Goal: Task Accomplishment & Management: Manage account settings

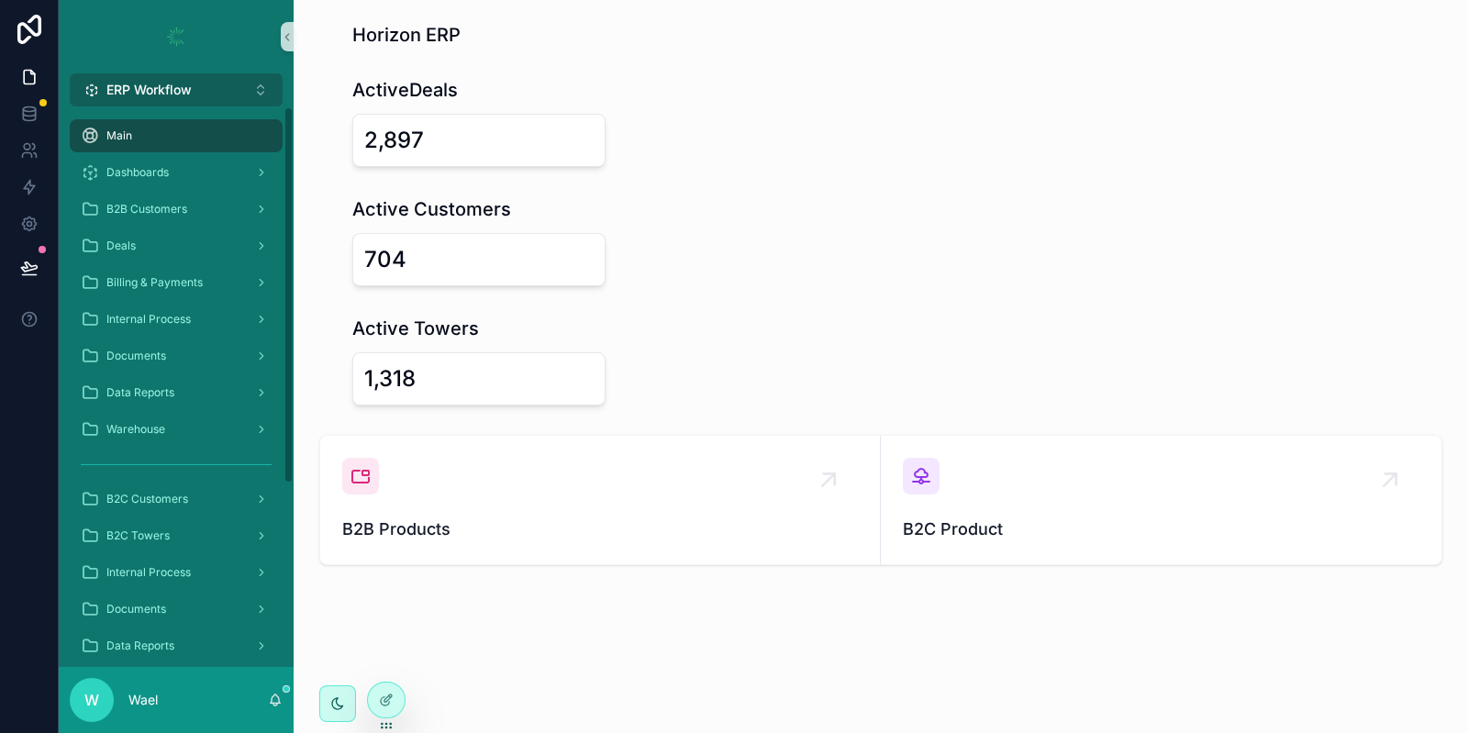
click at [184, 78] on button "ERP Workflow Alt 1" at bounding box center [176, 89] width 213 height 33
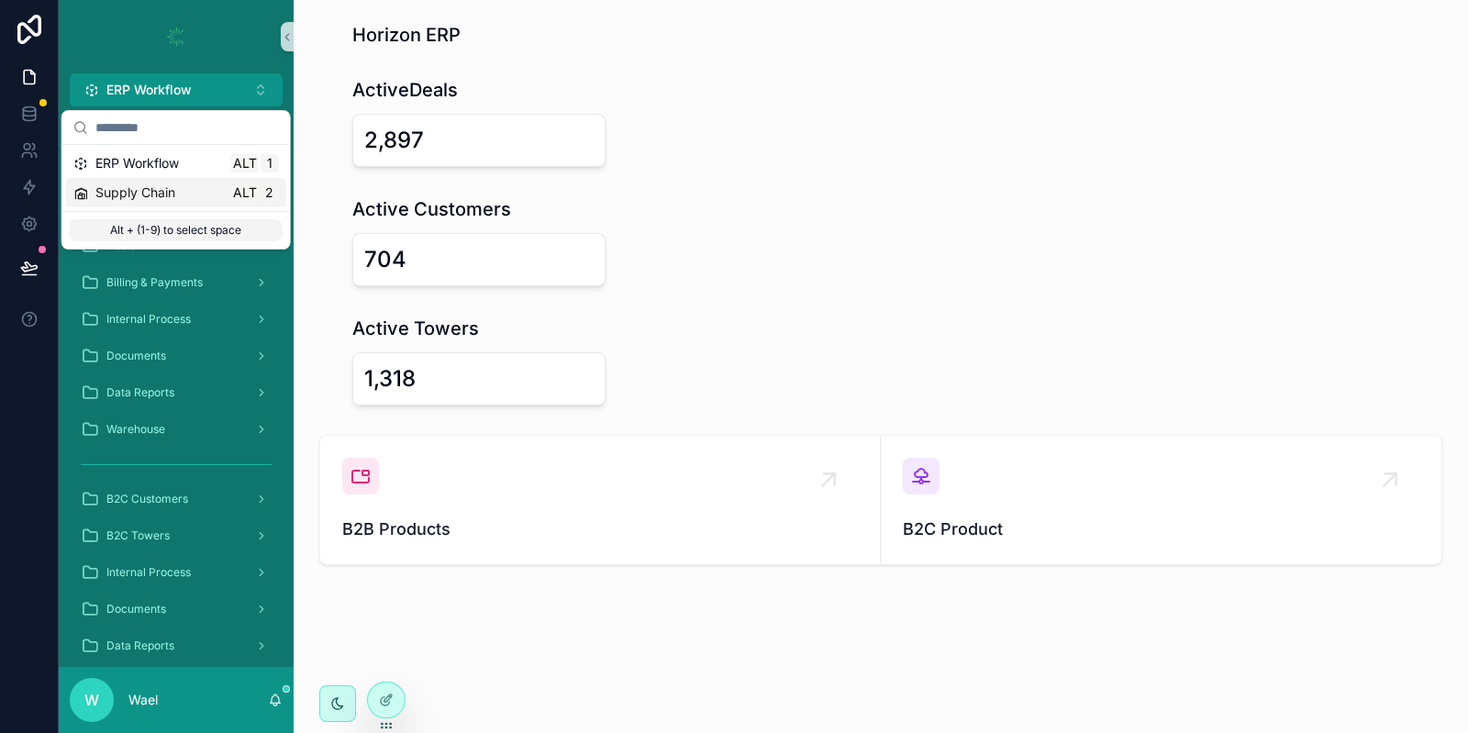
click at [211, 193] on div "Supply Chain Alt 2" at bounding box center [176, 193] width 206 height 18
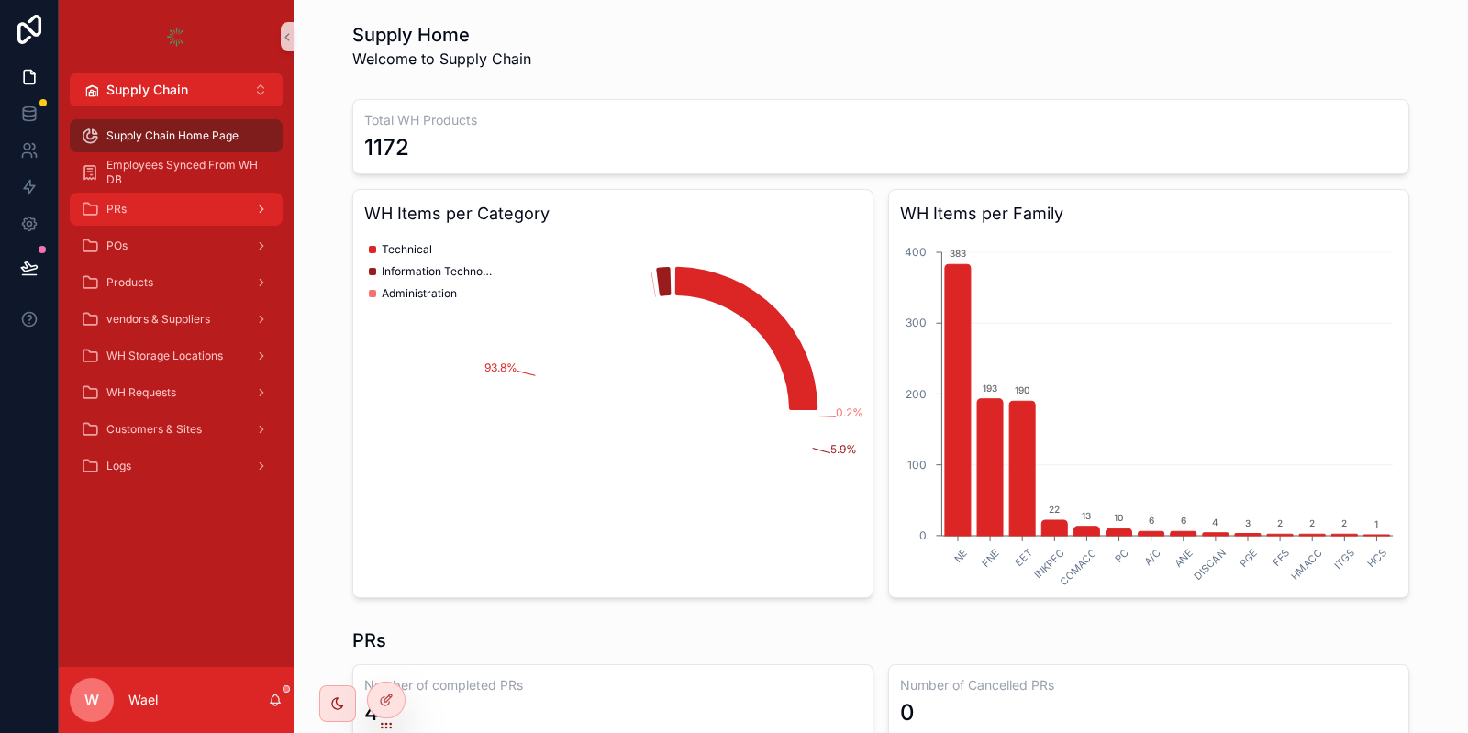
click at [201, 214] on div "PRs" at bounding box center [176, 209] width 191 height 29
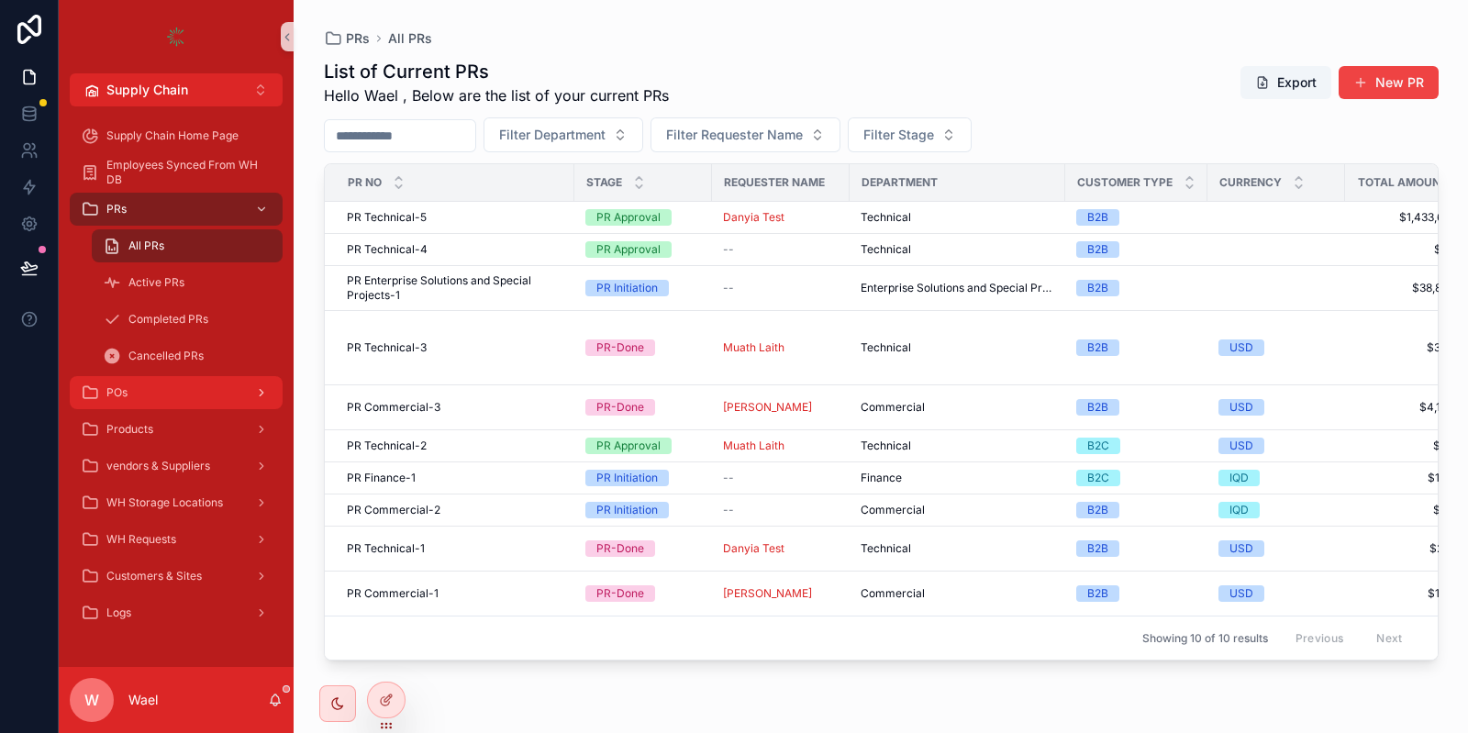
click at [185, 387] on div "POs" at bounding box center [176, 392] width 191 height 29
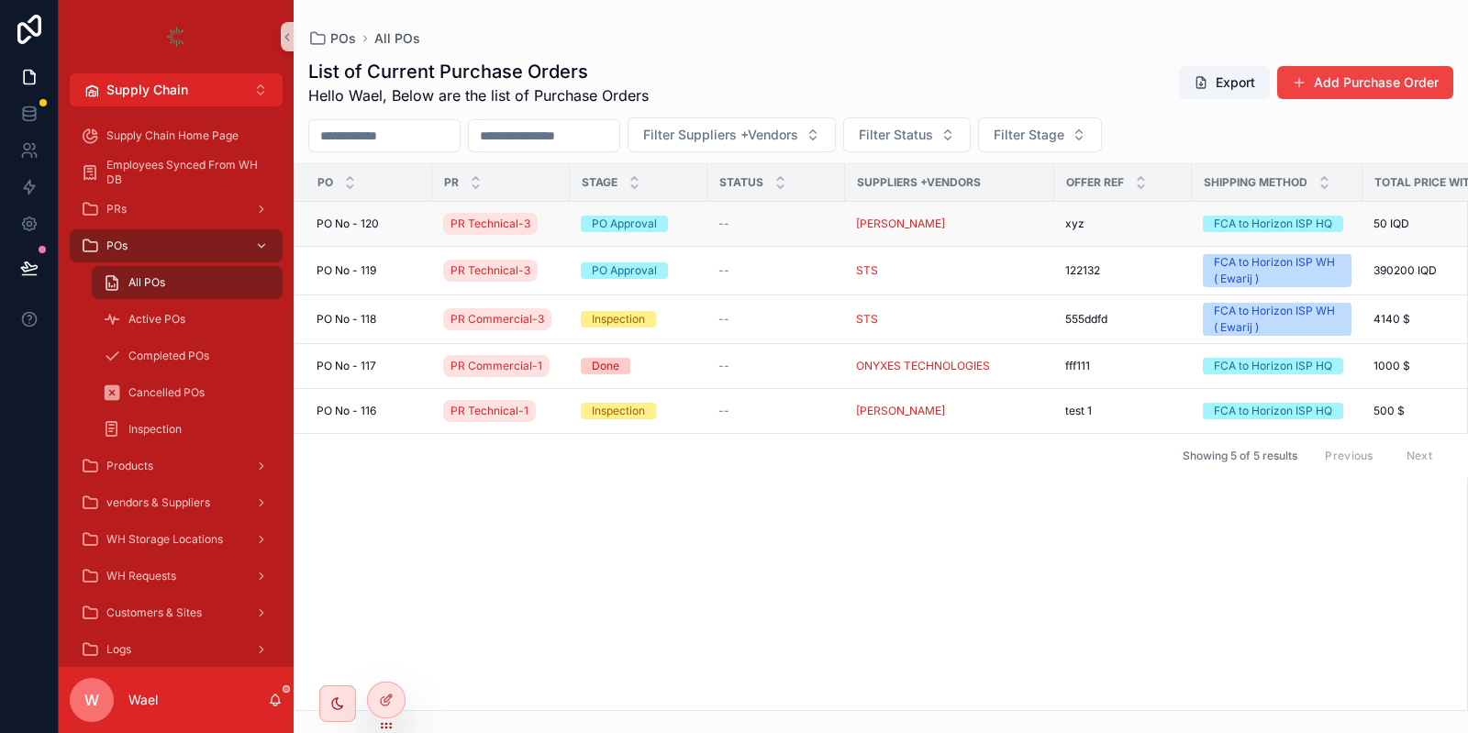
click at [367, 219] on span "PO No - 120" at bounding box center [348, 224] width 62 height 15
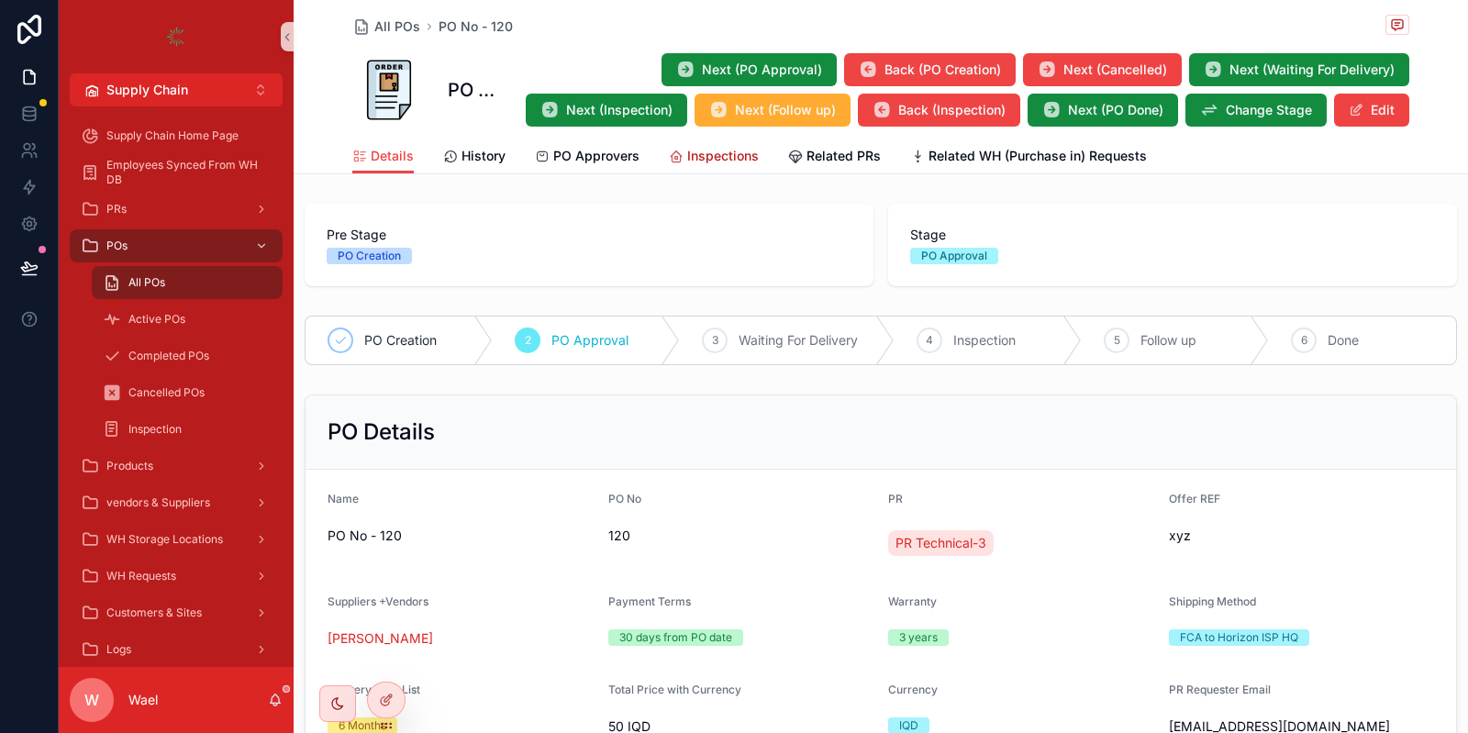
click at [712, 157] on span "Inspections" at bounding box center [723, 156] width 72 height 18
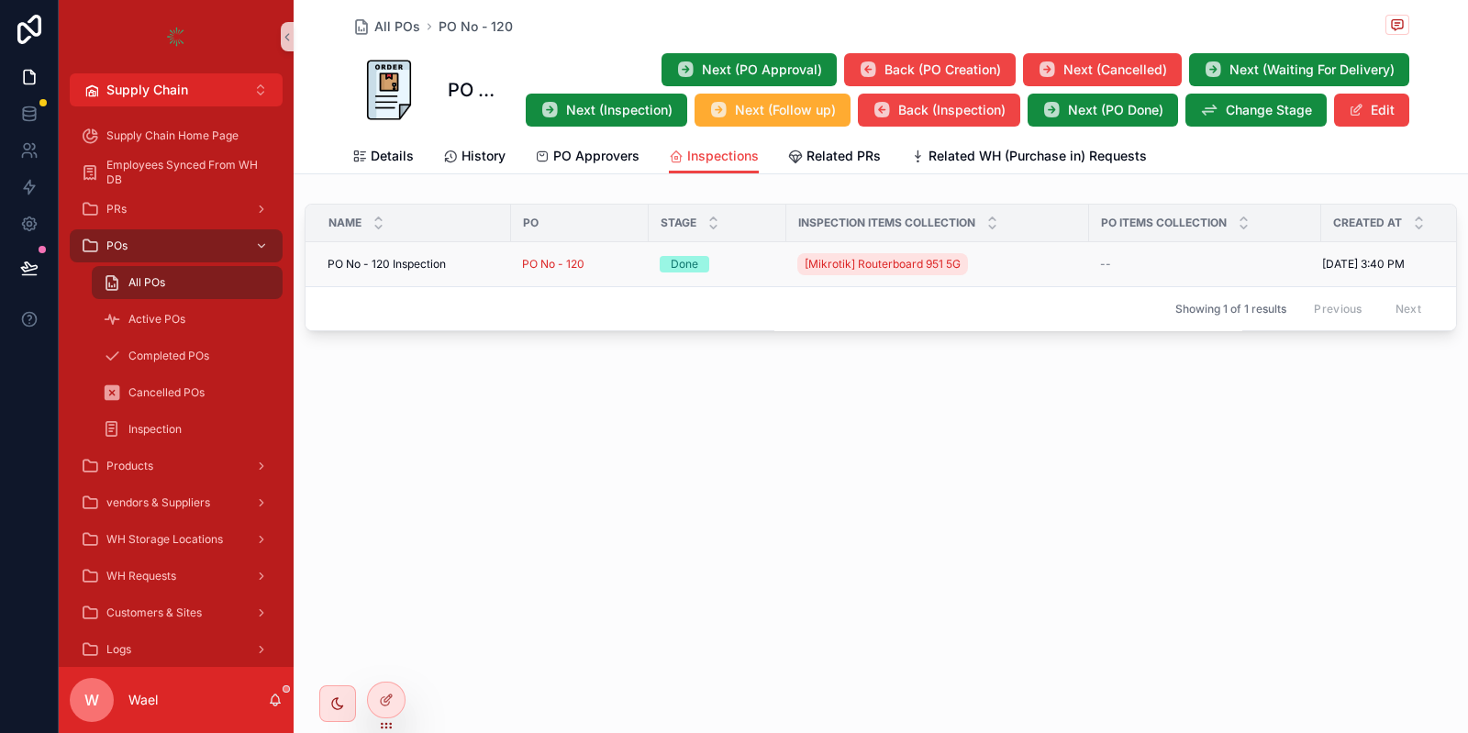
click at [431, 268] on span "PO No - 120 Inspection" at bounding box center [387, 264] width 118 height 15
click at [403, 265] on span "PO No - 120 Inspection" at bounding box center [387, 264] width 118 height 15
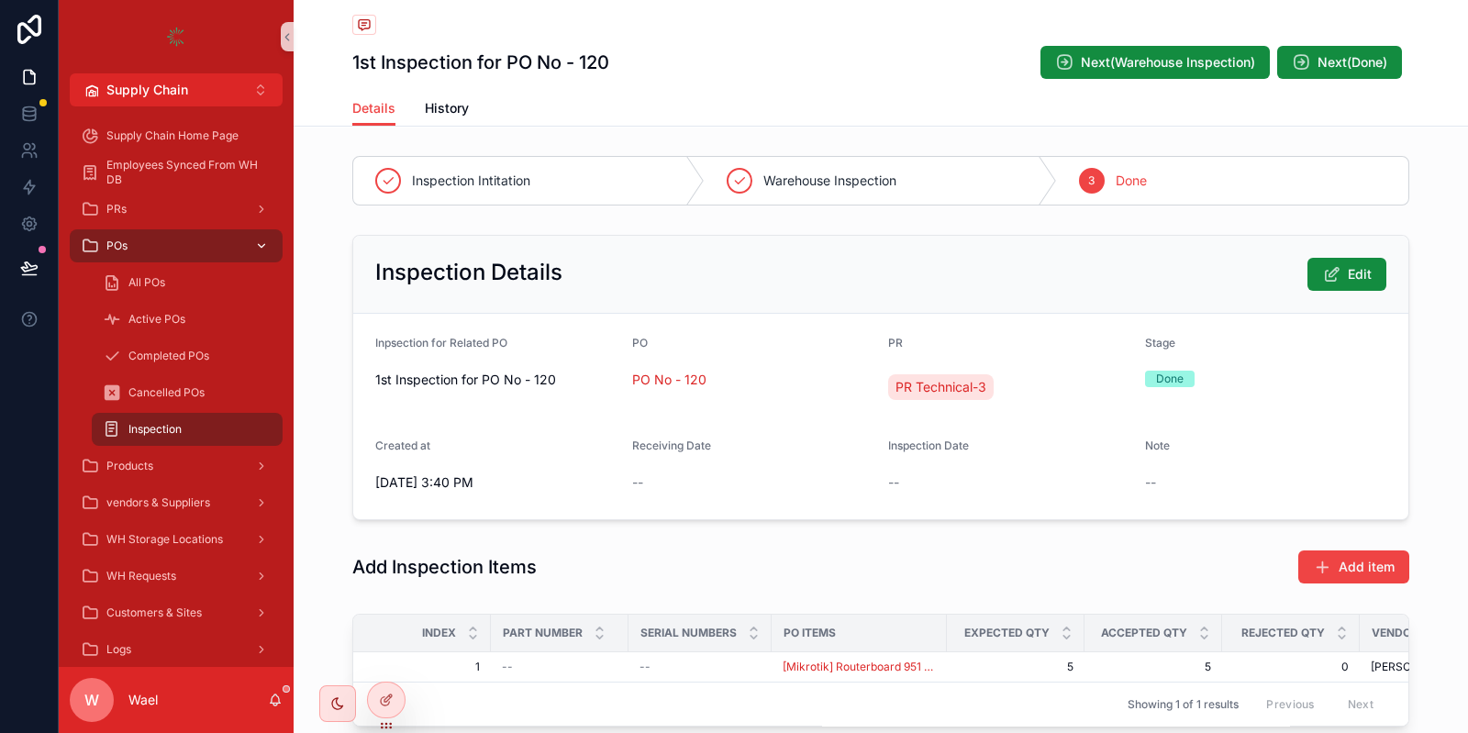
click at [167, 250] on div "POs" at bounding box center [176, 245] width 191 height 29
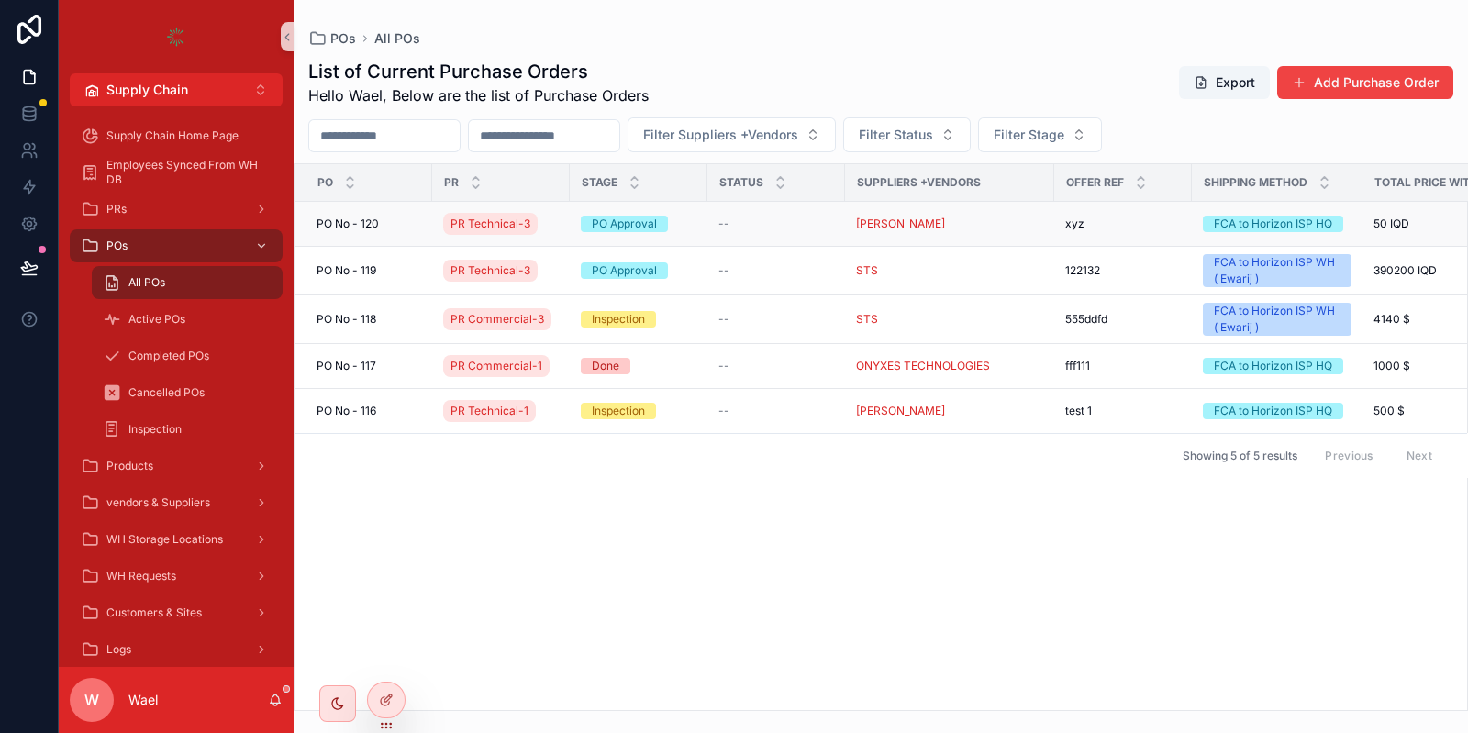
click at [374, 228] on span "PO No - 120" at bounding box center [348, 224] width 62 height 15
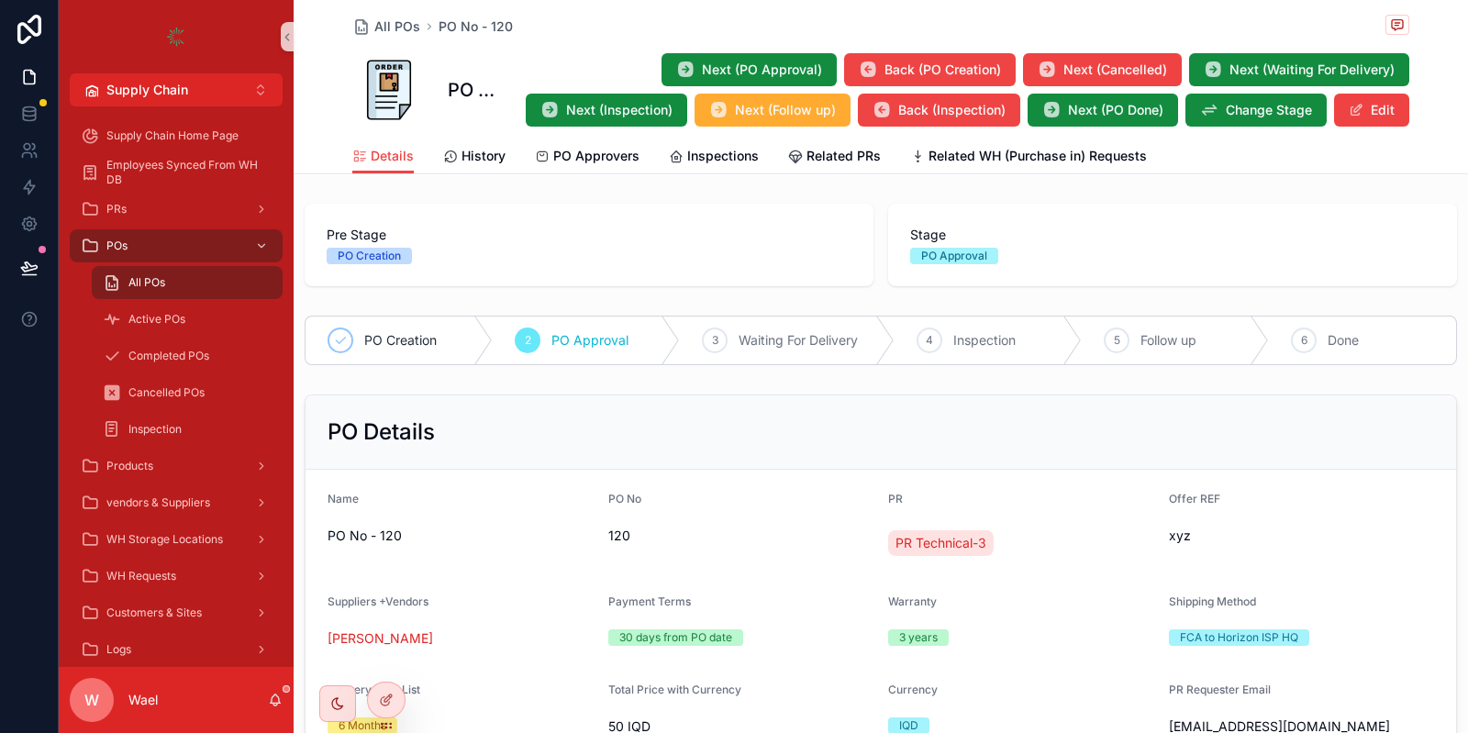
click at [144, 283] on span "All POs" at bounding box center [146, 282] width 37 height 15
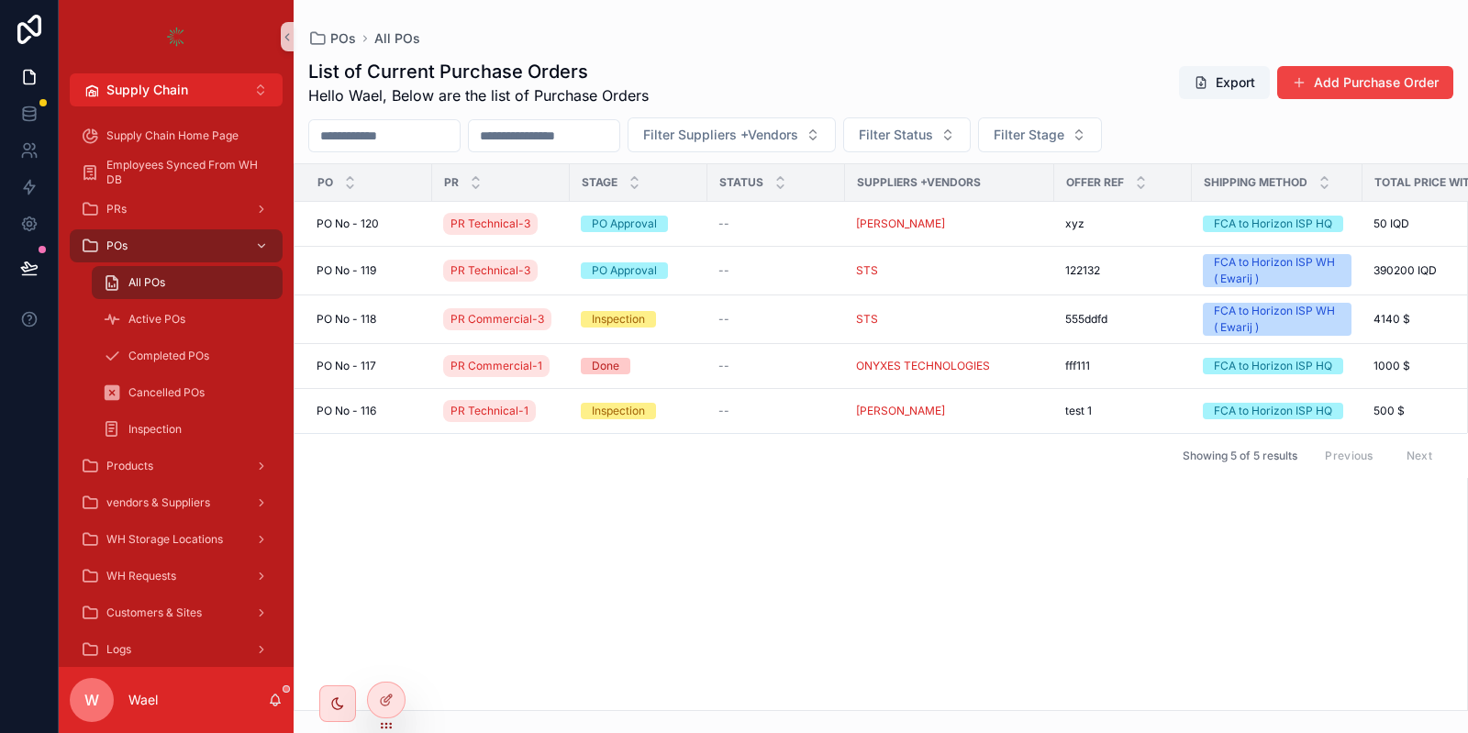
click at [211, 282] on div "All POs" at bounding box center [187, 282] width 169 height 29
click at [369, 217] on span "PO No - 120" at bounding box center [348, 224] width 62 height 15
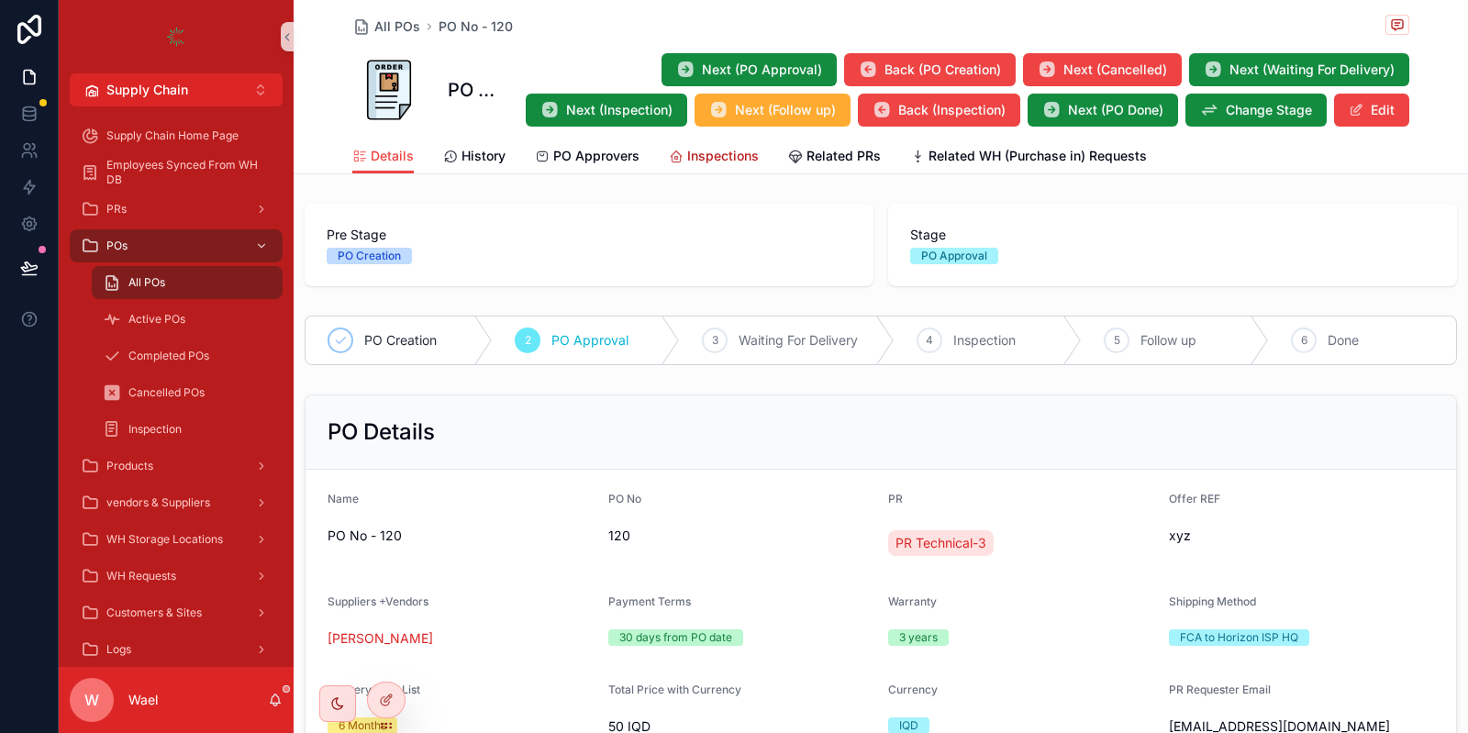
click at [707, 159] on span "Inspections" at bounding box center [723, 156] width 72 height 18
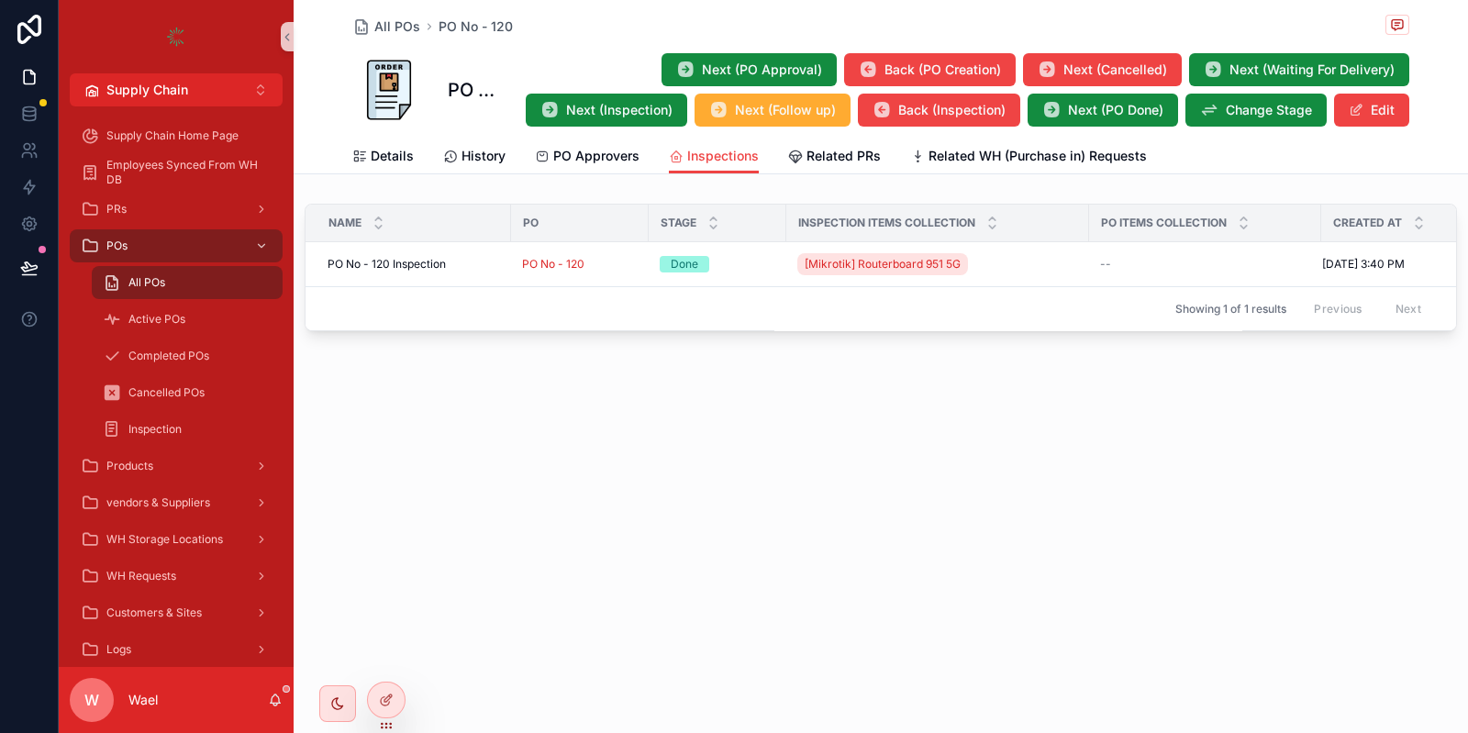
click at [426, 265] on span "PO No - 120 Inspection" at bounding box center [387, 264] width 118 height 15
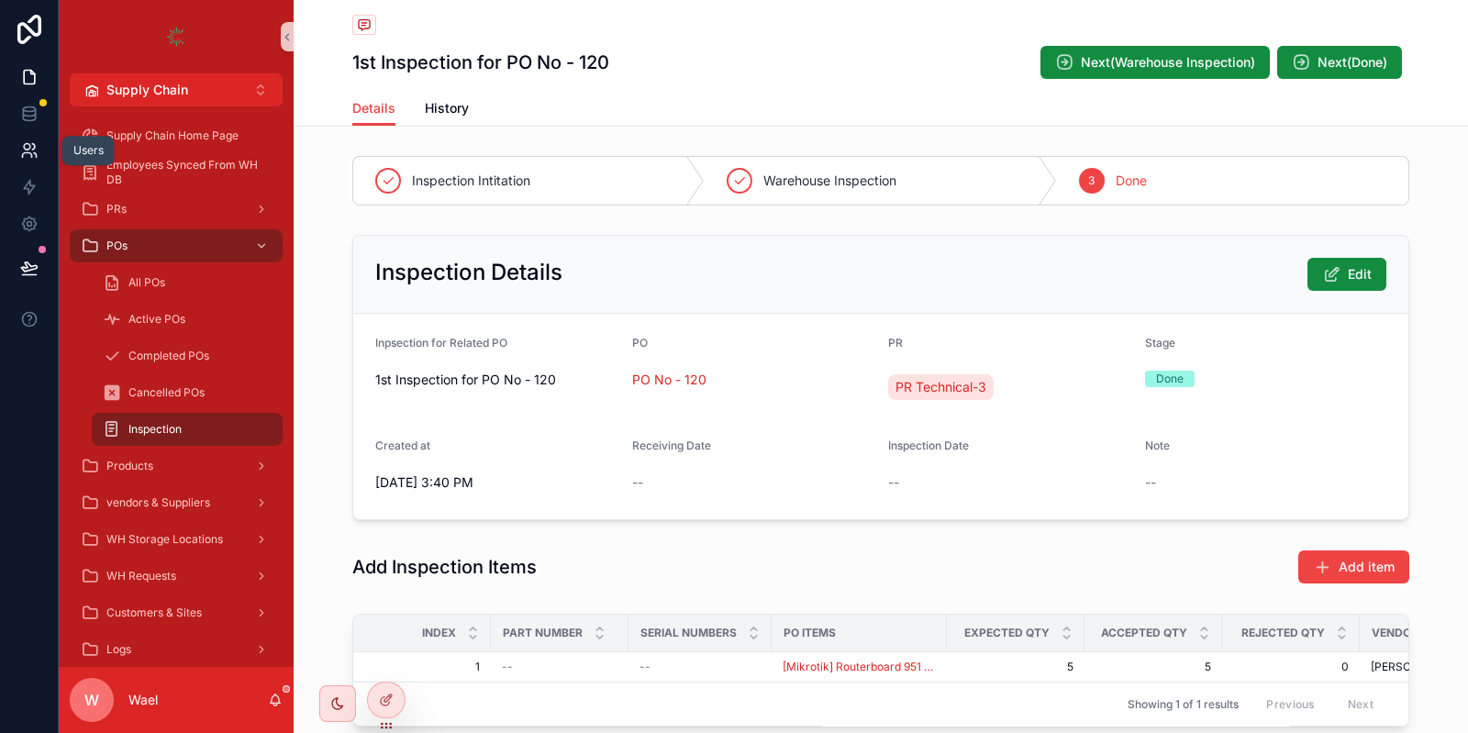
click at [28, 153] on icon at bounding box center [29, 150] width 18 height 18
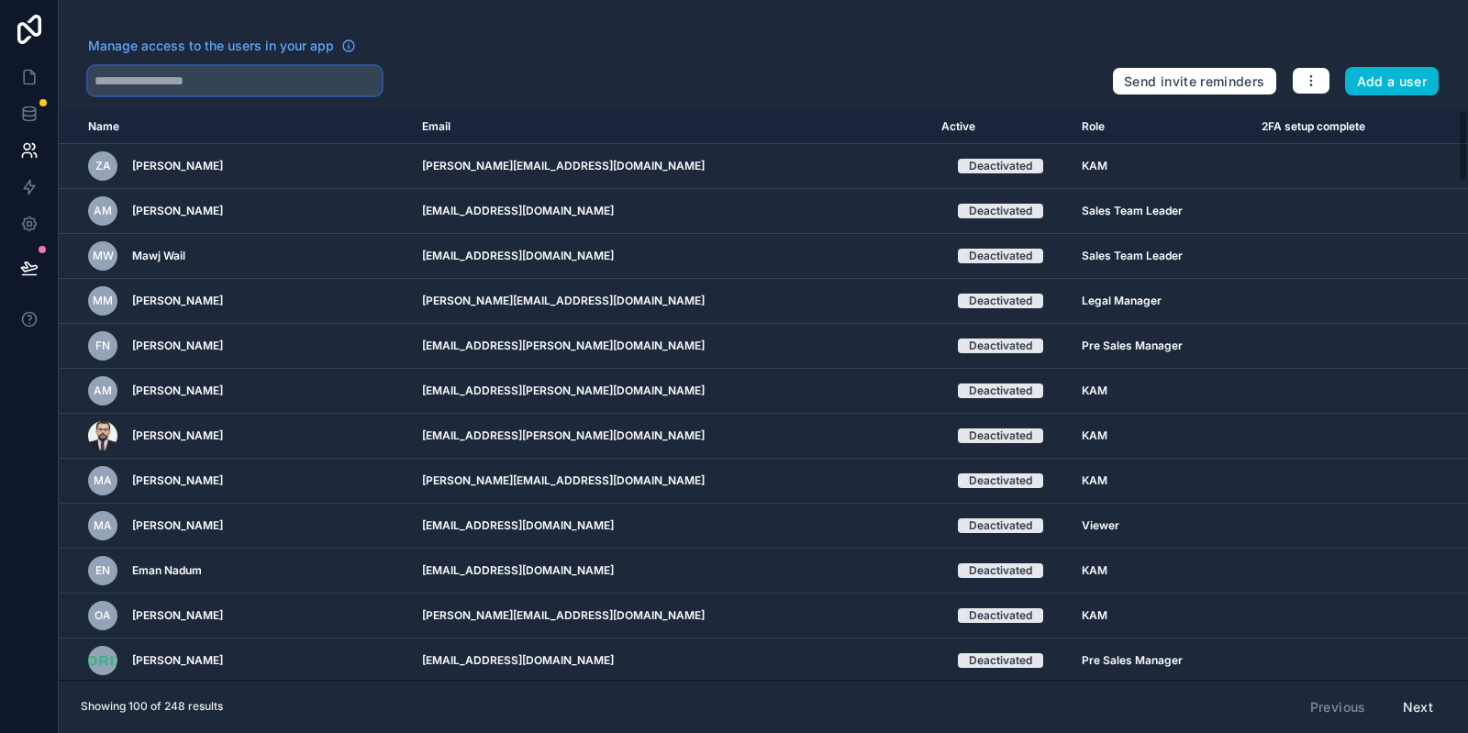
click at [229, 79] on input "text" at bounding box center [235, 80] width 294 height 29
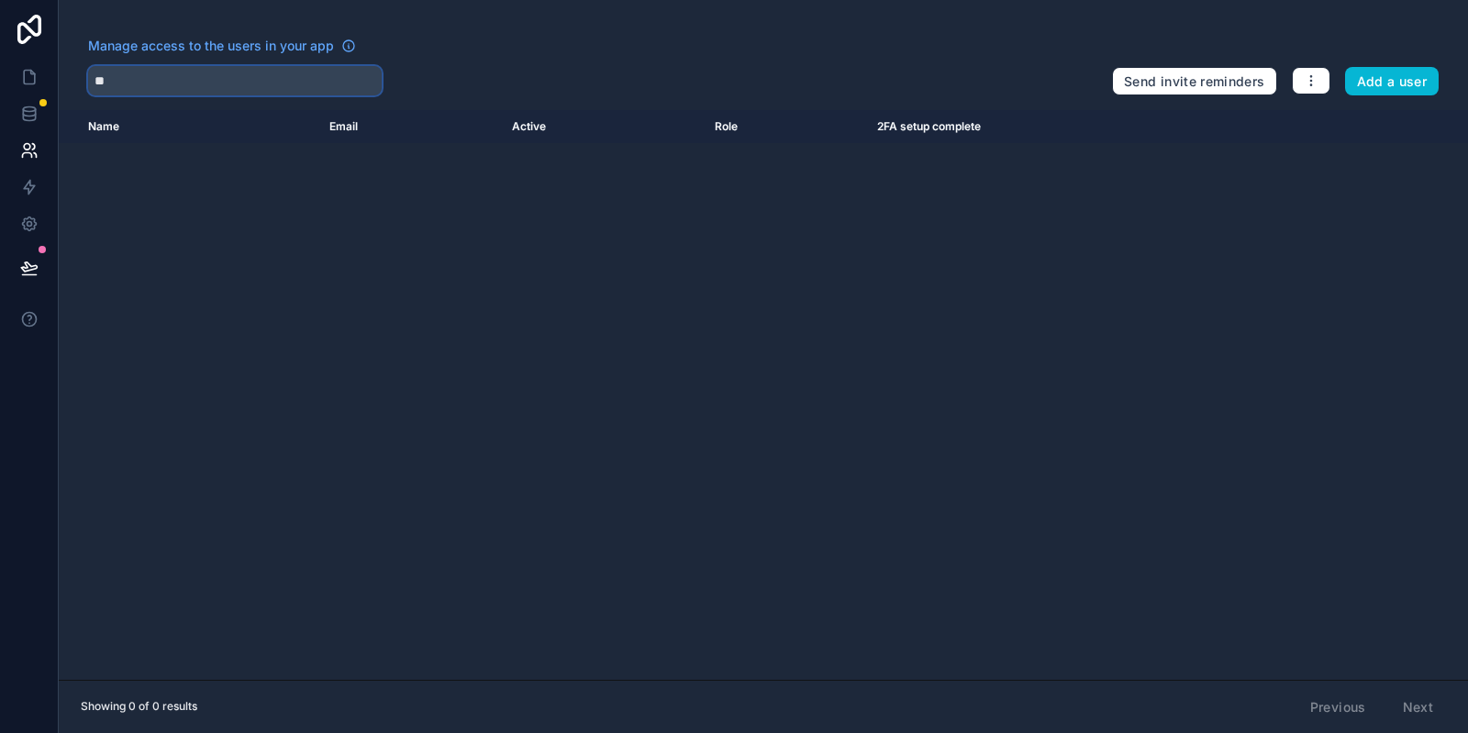
type input "*"
type input "**"
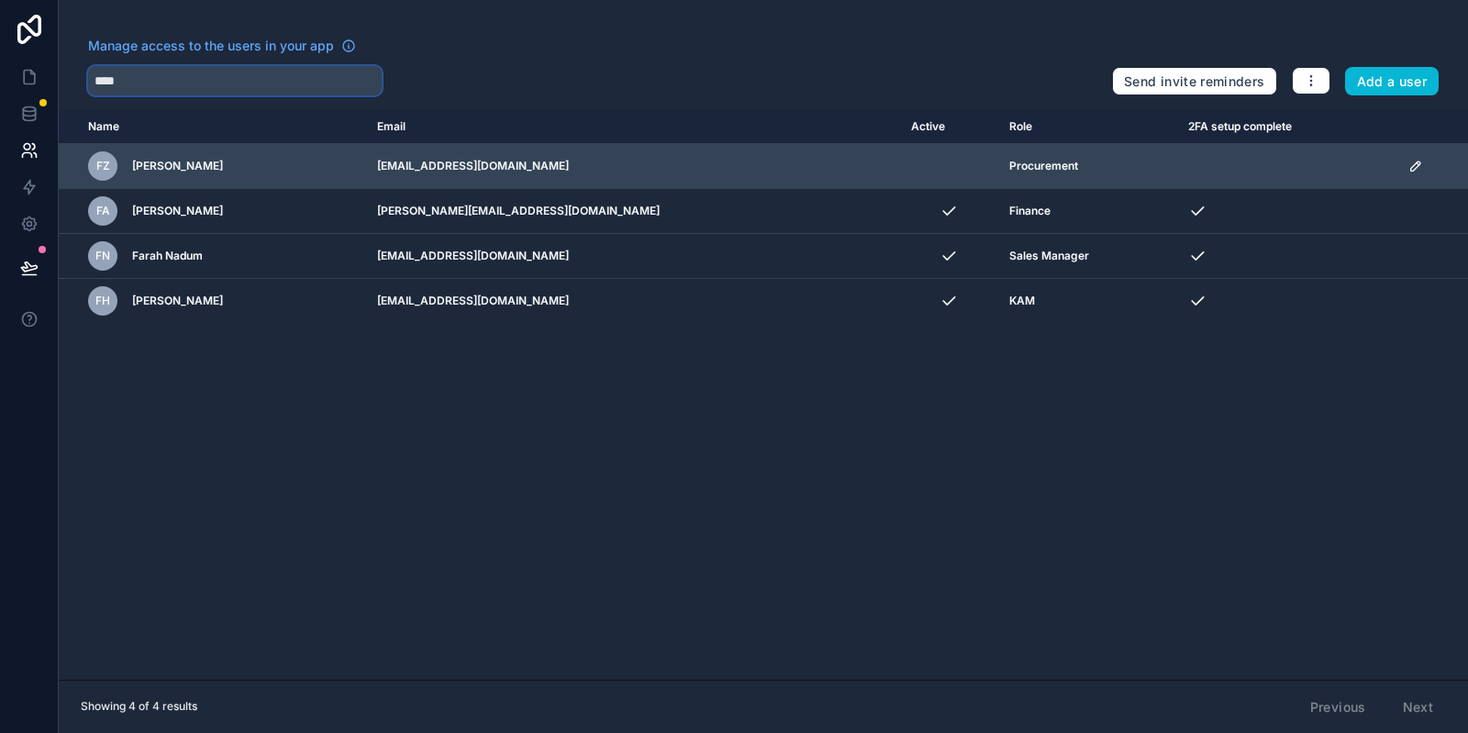
type input "****"
click at [1409, 167] on icon "scrollable content" at bounding box center [1416, 166] width 15 height 15
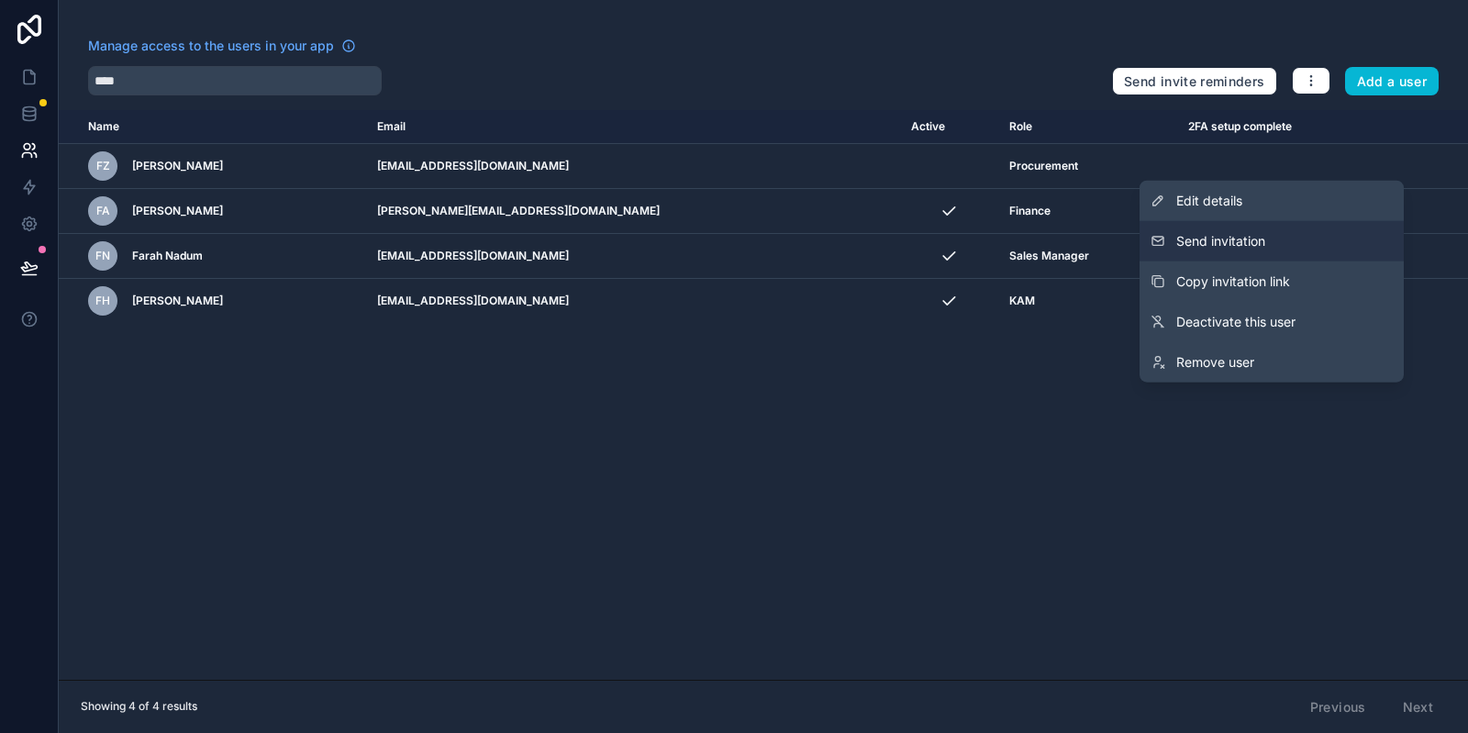
click at [1268, 238] on button "Send invitation" at bounding box center [1272, 241] width 264 height 40
